Goal: Information Seeking & Learning: Learn about a topic

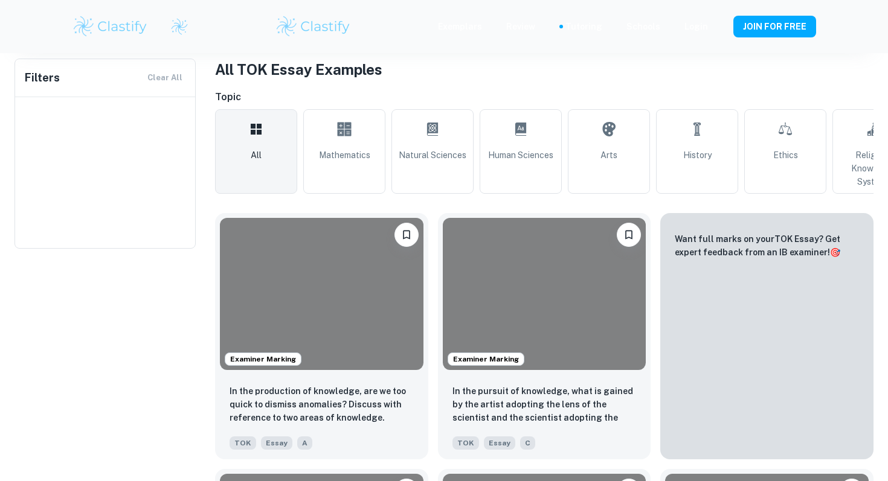
type input "Ethics"
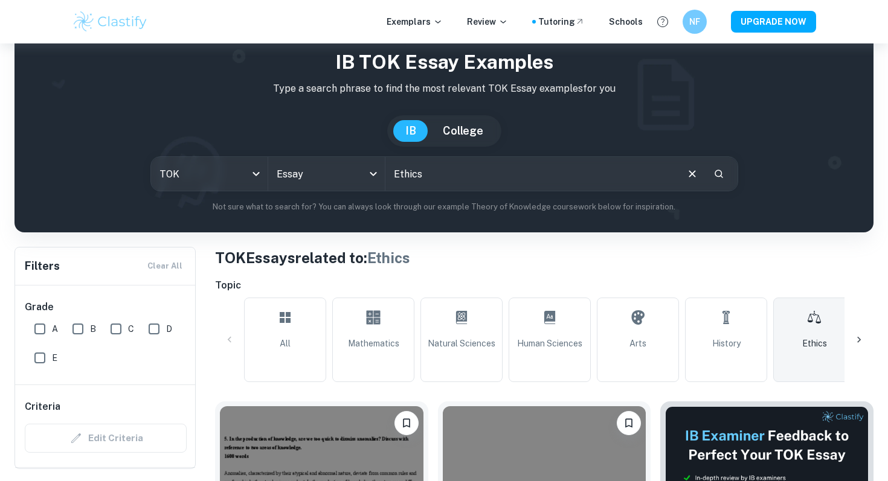
scroll to position [31, 0]
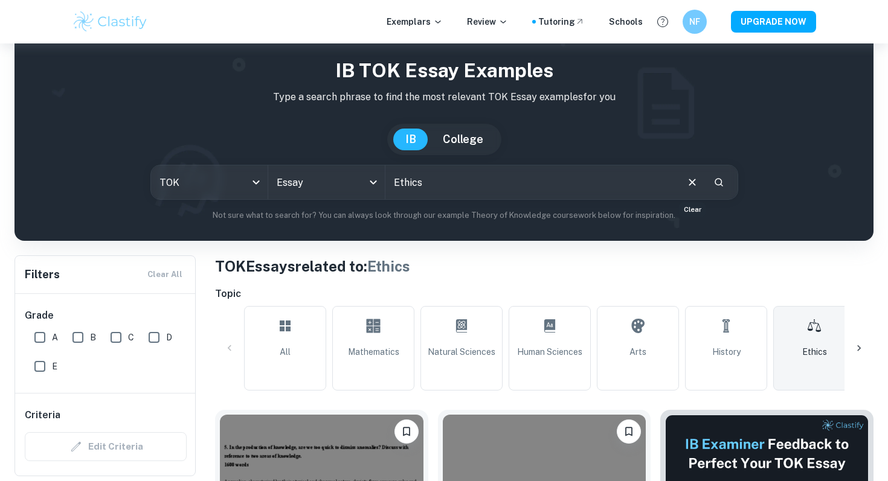
click at [695, 182] on icon "Clear" at bounding box center [692, 182] width 13 height 13
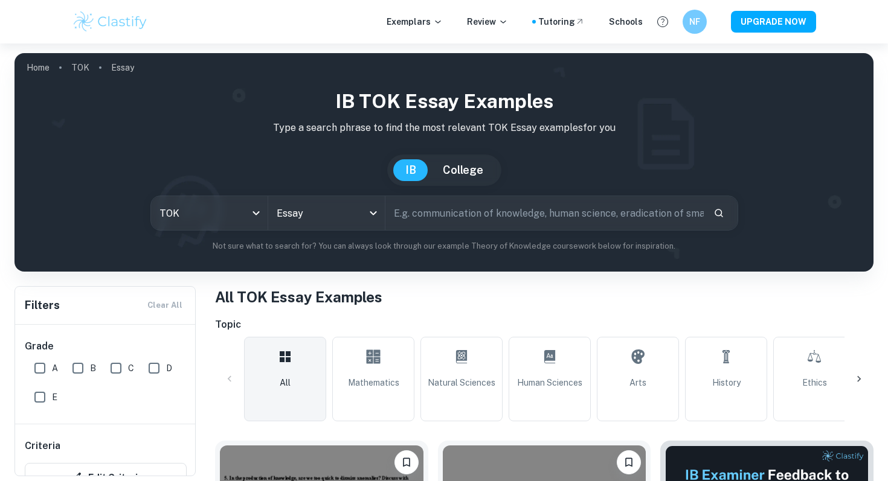
click at [573, 210] on input "text" at bounding box center [544, 213] width 318 height 34
paste input "Do historians and human scientists have an ethical obligation to follow the dir…"
drag, startPoint x: 455, startPoint y: 212, endPoint x: 385, endPoint y: 210, distance: 69.5
click at [385, 210] on input "do historians Do historians and human scientists have an ethical obligation to …" at bounding box center [530, 213] width 291 height 34
type input "Do historians and human scientists have an ethical obligation to follow the dir…"
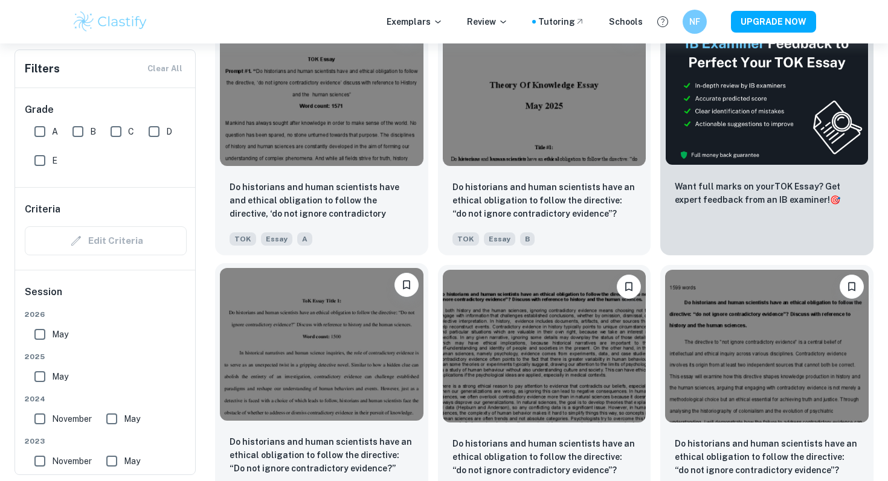
scroll to position [405, 0]
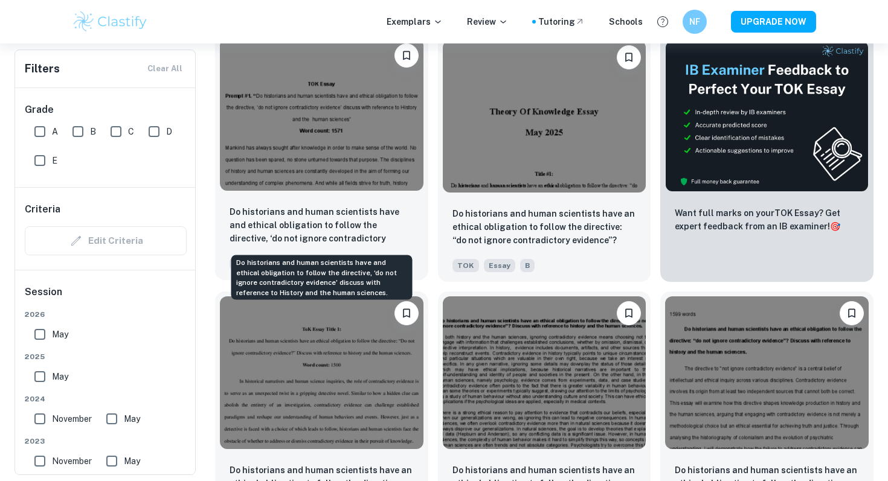
click at [353, 213] on p "Do historians and human scientists have and ethical obligation to follow the di…" at bounding box center [322, 225] width 184 height 41
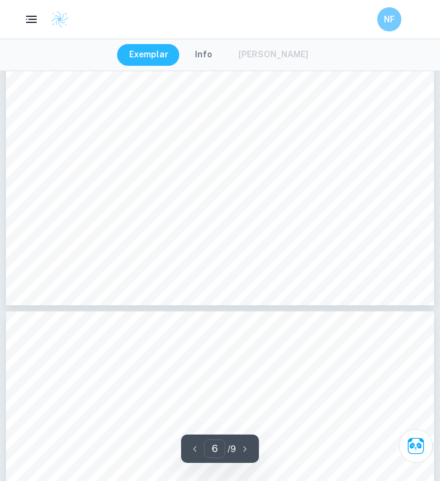
scroll to position [3609, 0]
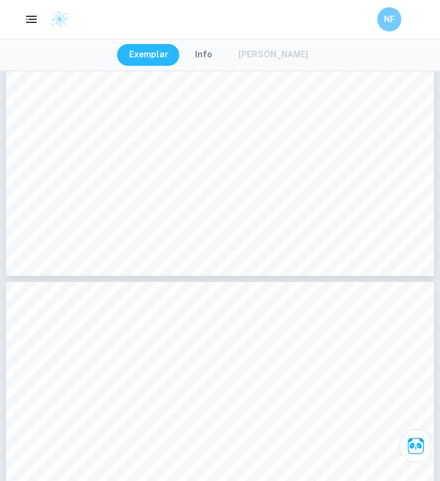
type input "2"
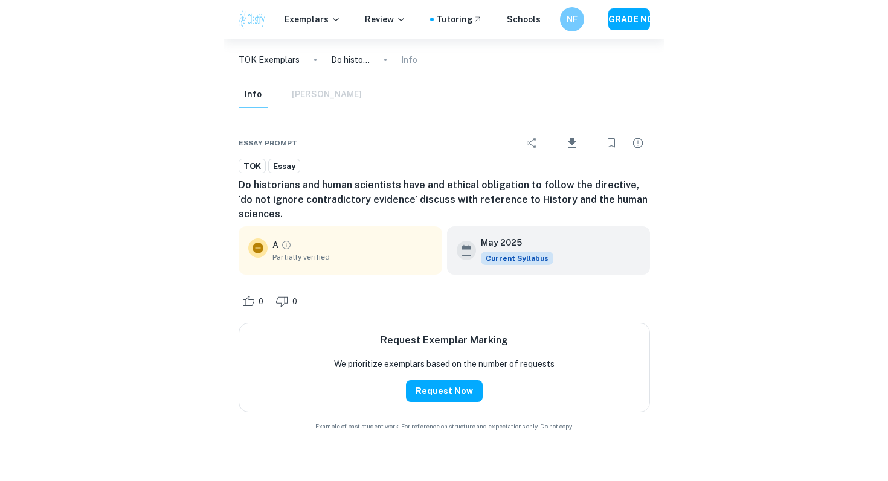
scroll to position [661, 0]
